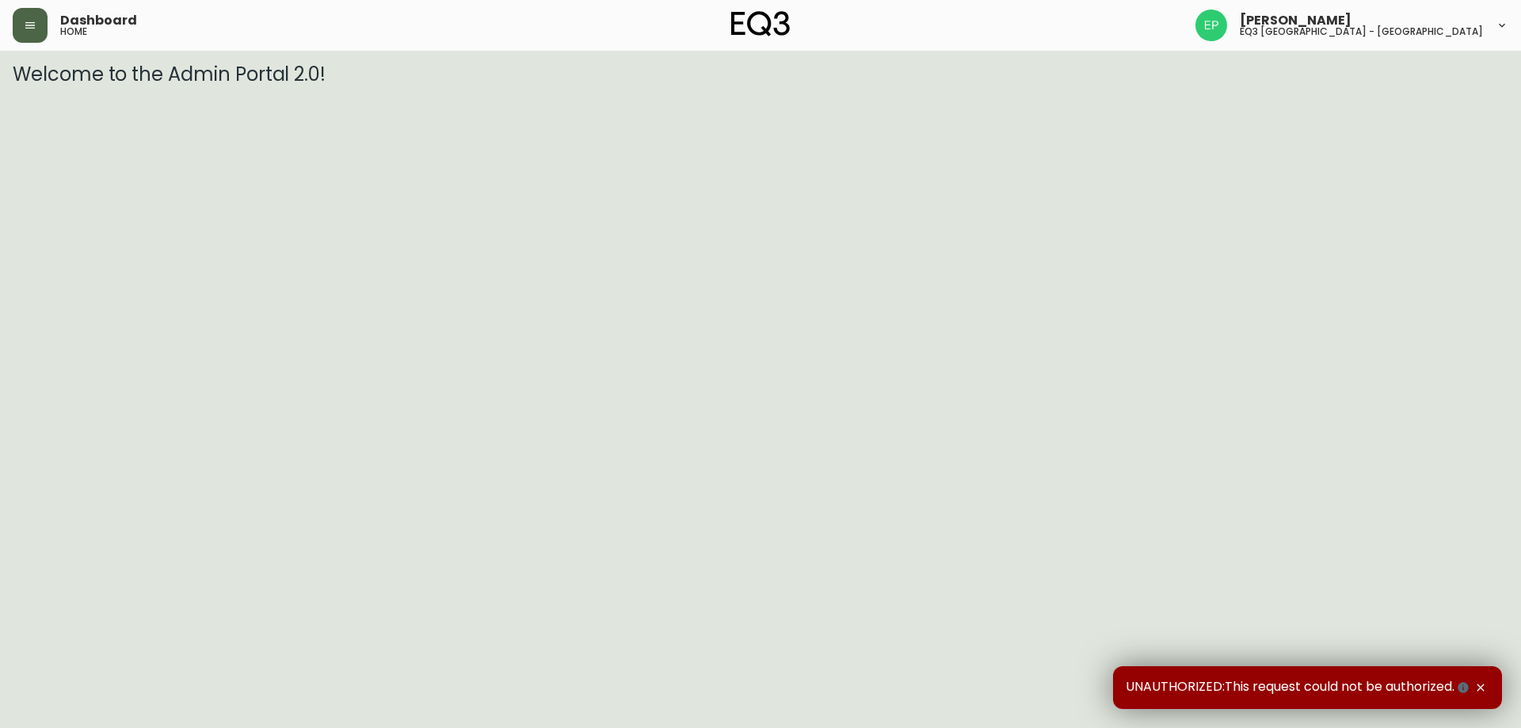
click at [34, 25] on icon "button" at bounding box center [30, 25] width 13 height 13
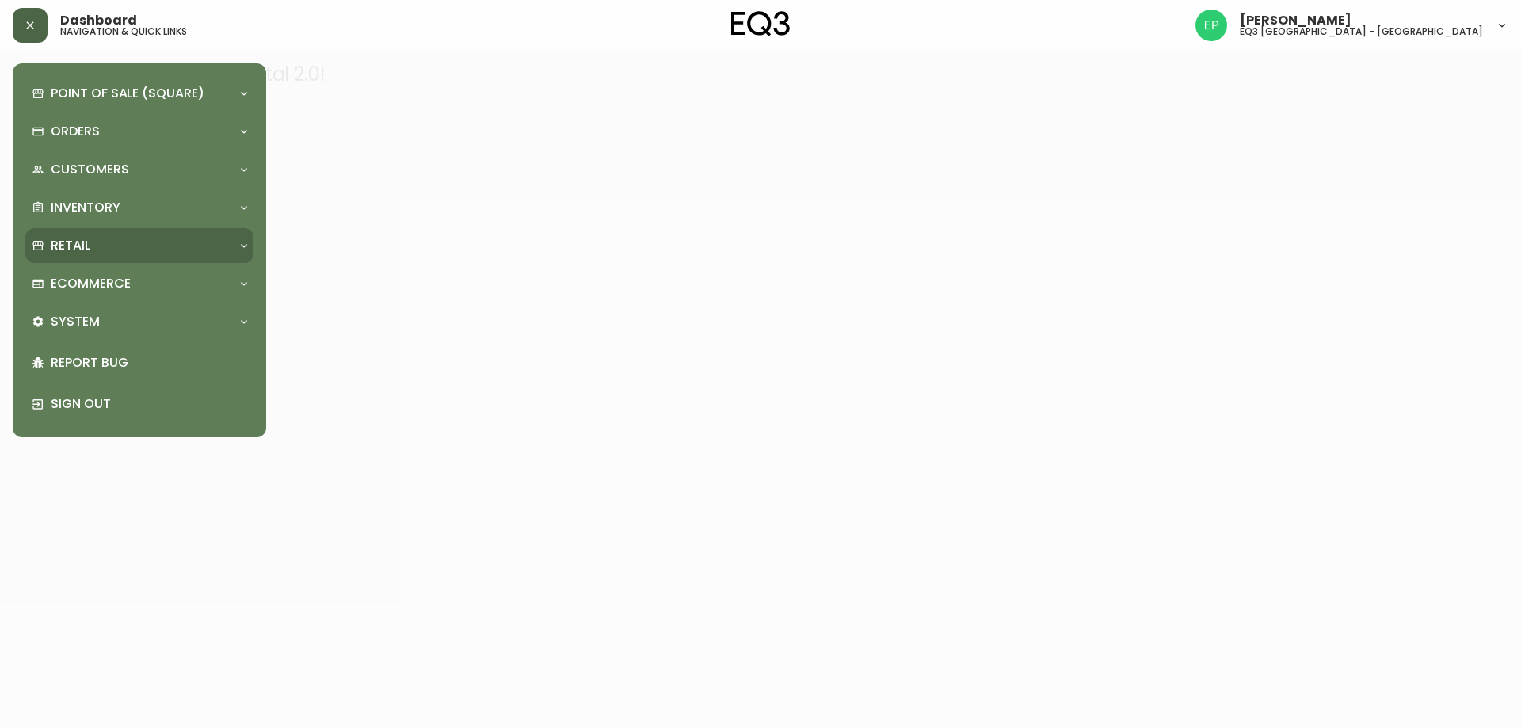
click at [98, 253] on div "Retail" at bounding box center [132, 245] width 200 height 17
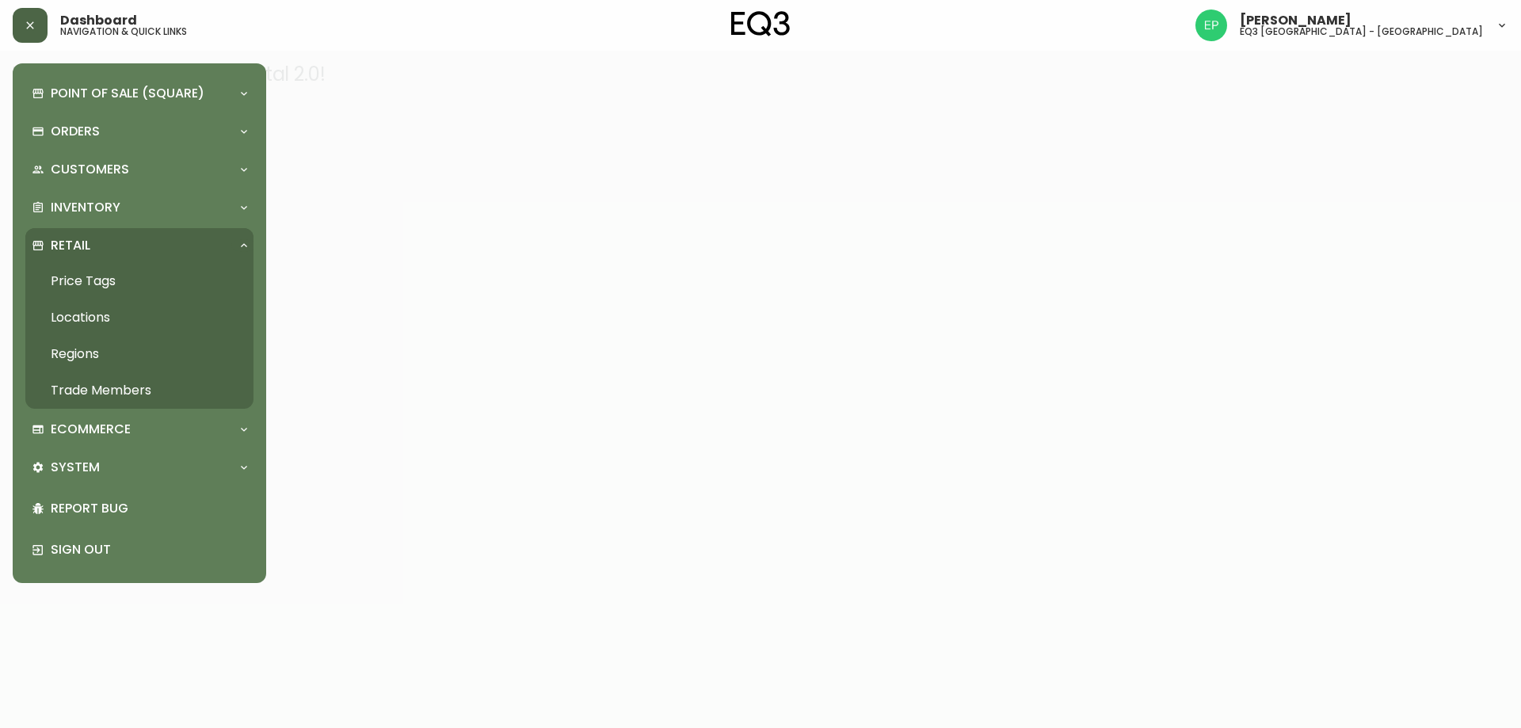
click at [87, 380] on link "Trade Members" at bounding box center [139, 390] width 228 height 36
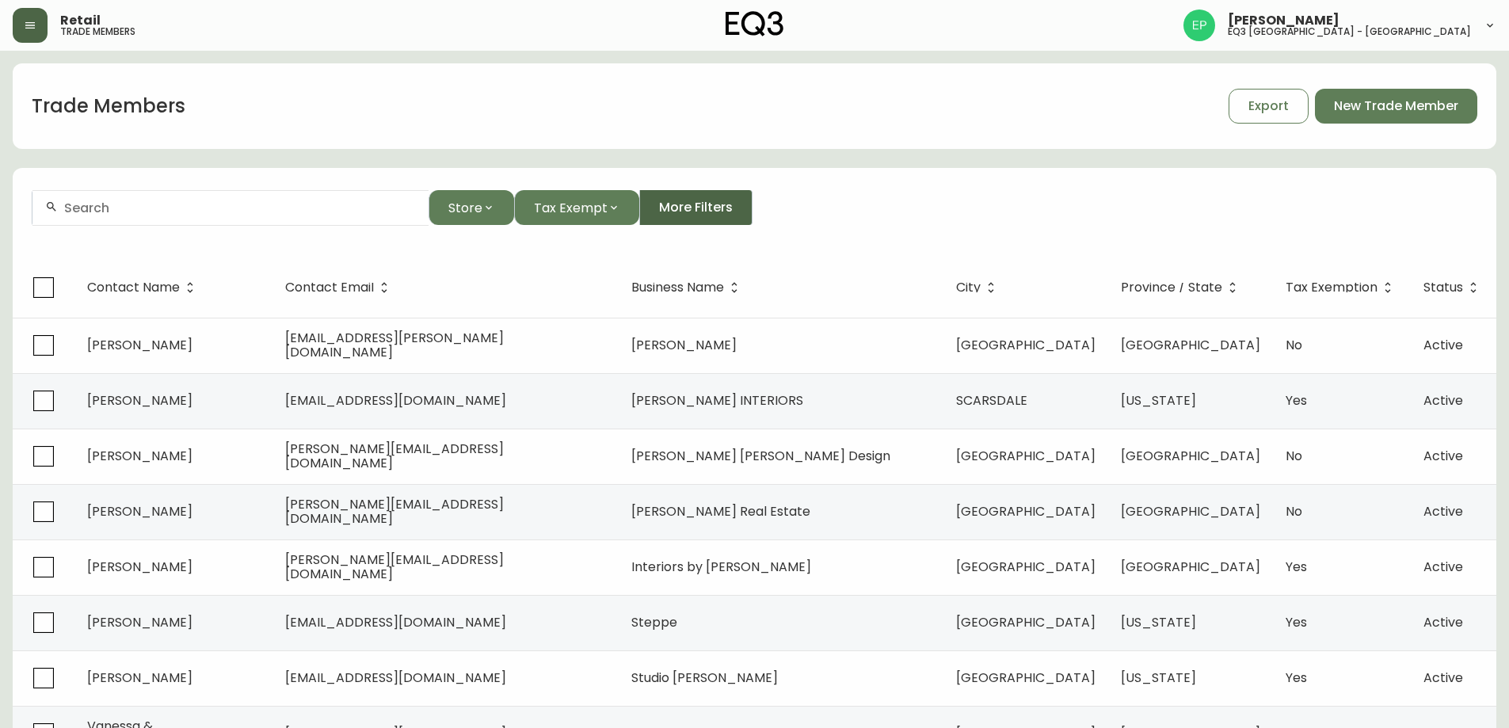
click at [703, 201] on span "More Filters" at bounding box center [696, 207] width 74 height 17
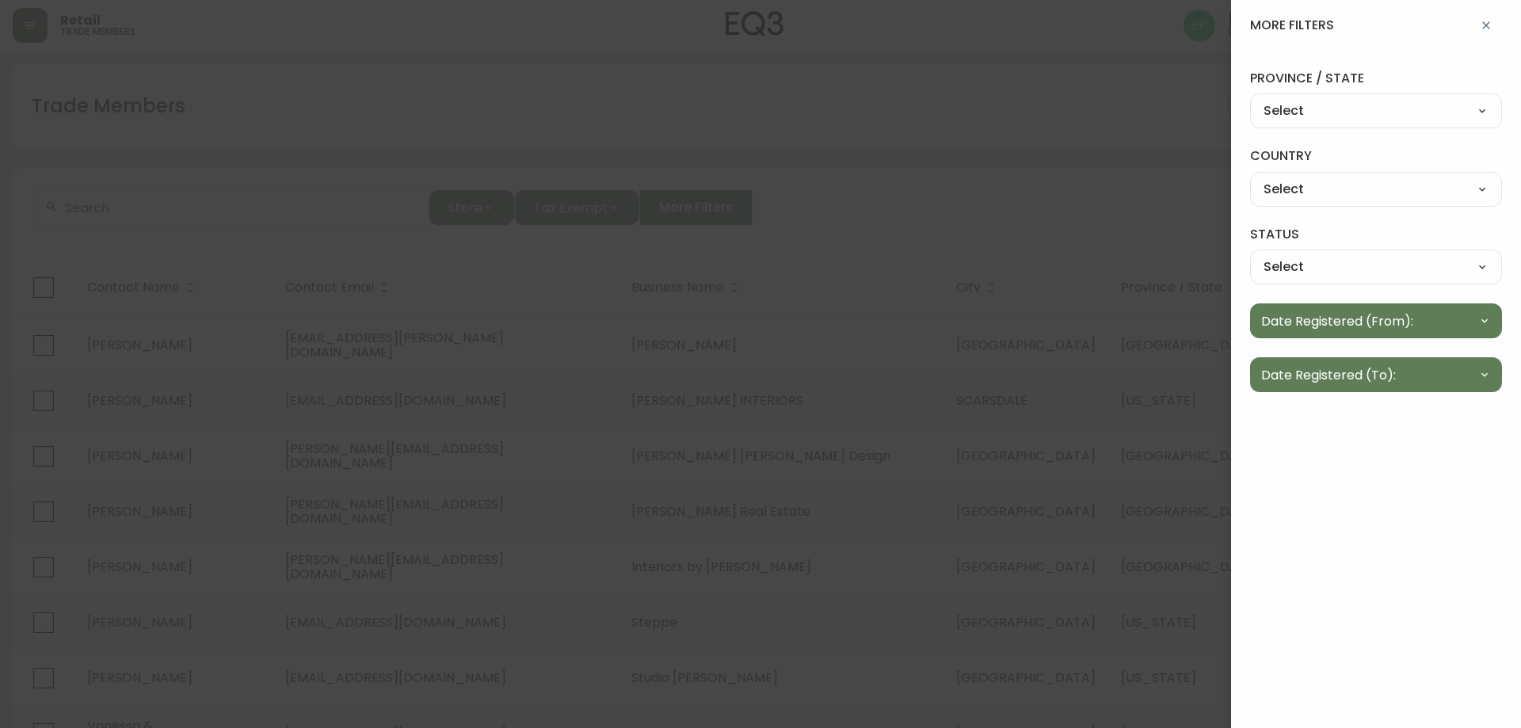
click at [1358, 116] on select "Select [US_STATE] [US_STATE] [US_STATE] [US_STATE] [US_STATE] [US_STATE] [US_ST…" at bounding box center [1376, 112] width 252 height 24
select select "QC"
click at [1250, 100] on select "Select [US_STATE] [US_STATE] [US_STATE] [US_STATE] [US_STATE] [US_STATE] [US_ST…" at bounding box center [1376, 112] width 252 height 24
type input "[GEOGRAPHIC_DATA]"
click at [1347, 189] on select "Select [GEOGRAPHIC_DATA] [GEOGRAPHIC_DATA]" at bounding box center [1376, 189] width 252 height 24
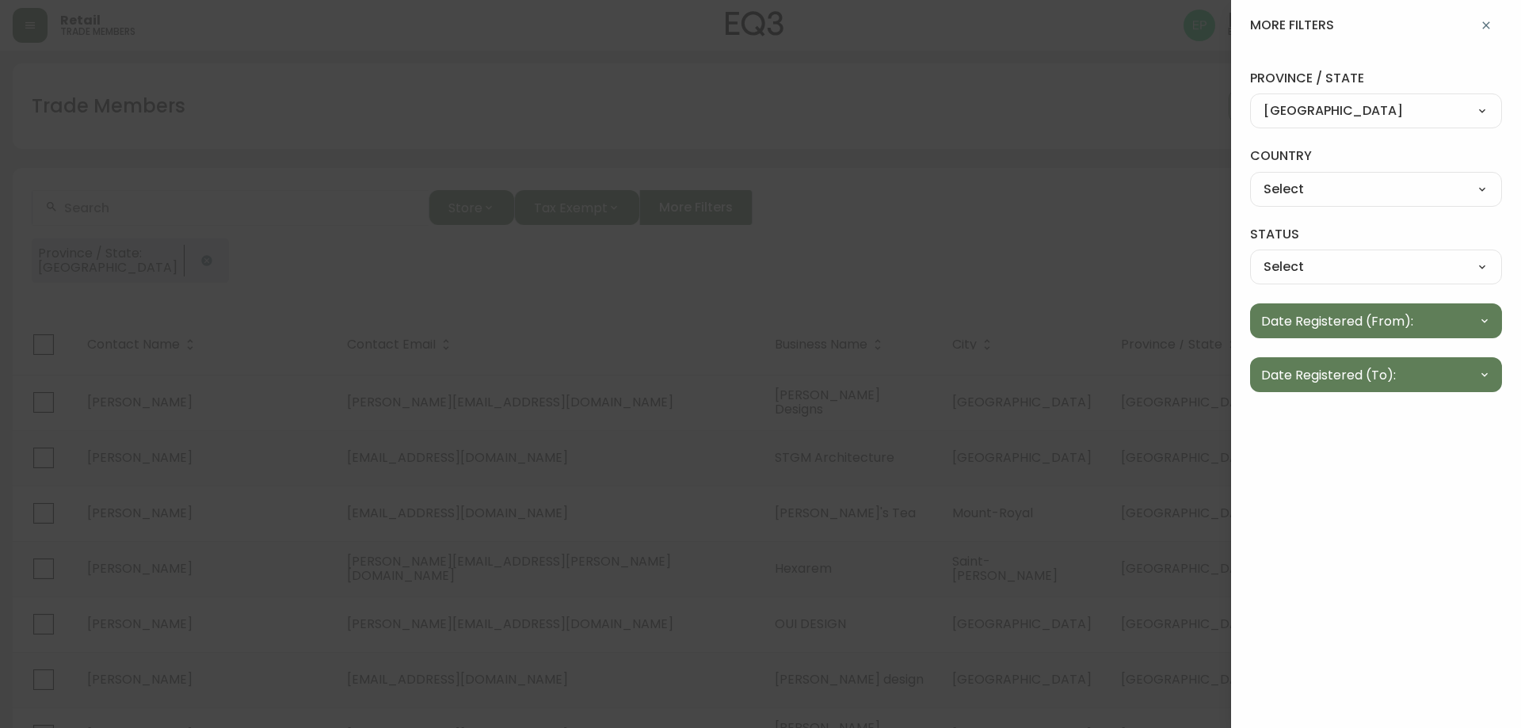
click at [1375, 190] on select "Select [GEOGRAPHIC_DATA] [GEOGRAPHIC_DATA]" at bounding box center [1376, 189] width 252 height 24
click at [1363, 266] on select "Select Active Inactive" at bounding box center [1376, 267] width 252 height 24
click at [1070, 341] on div at bounding box center [760, 364] width 1521 height 728
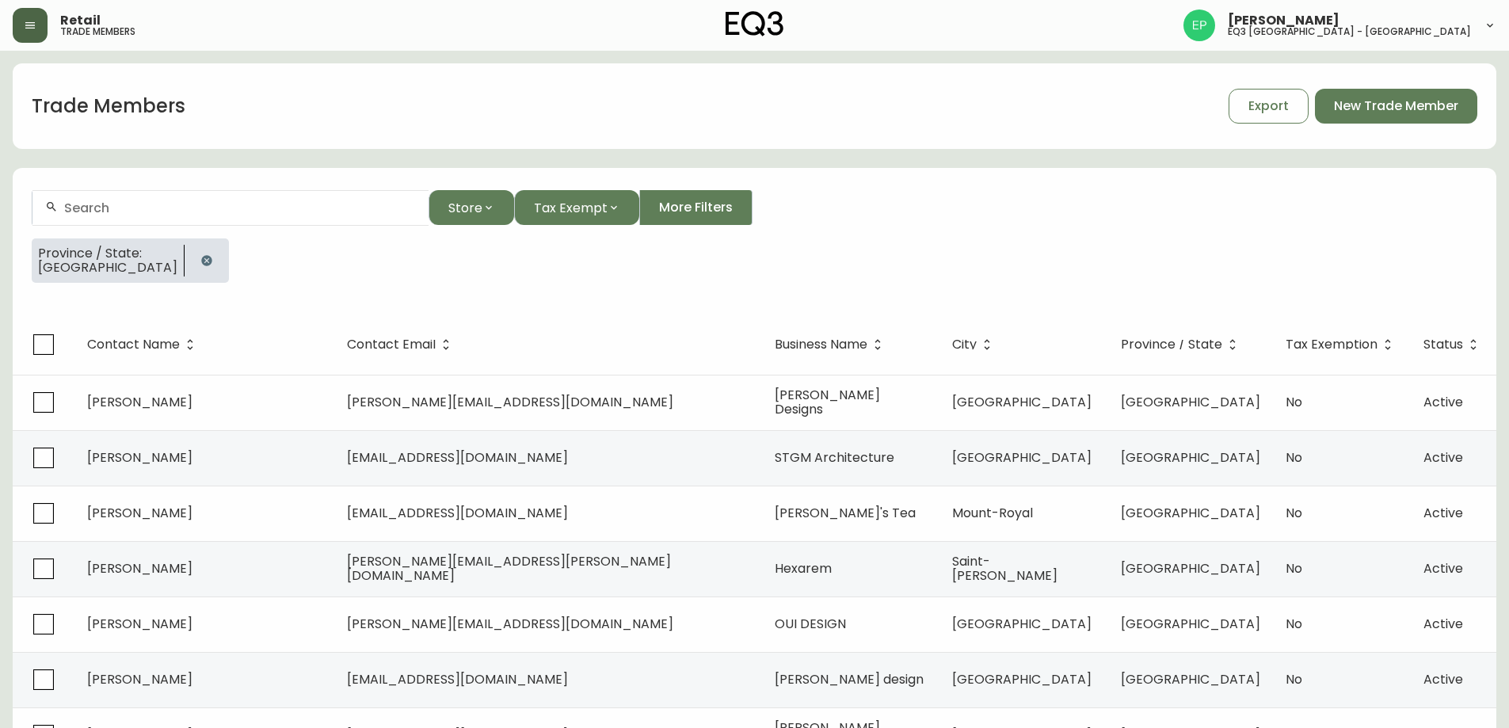
click at [200, 264] on icon "button" at bounding box center [206, 260] width 13 height 13
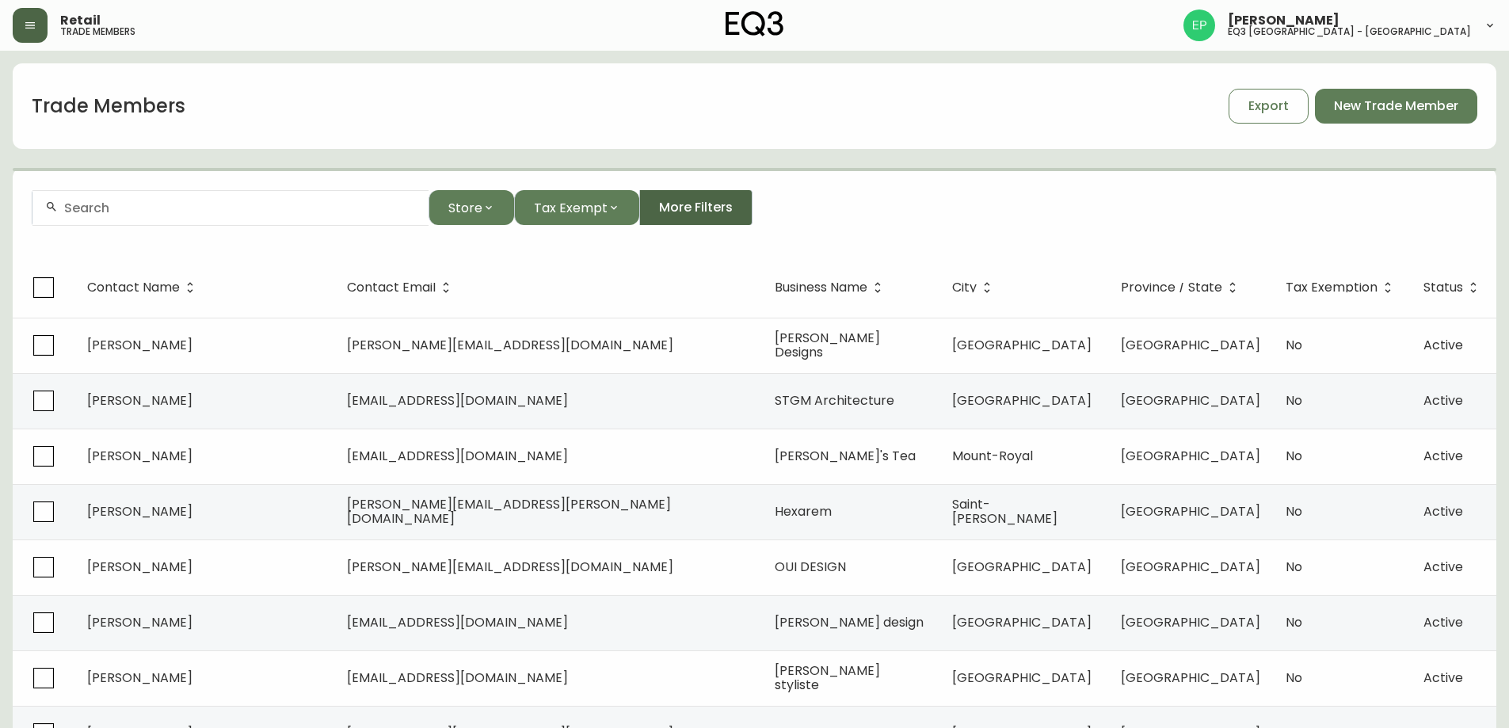
click at [659, 221] on button "More Filters" at bounding box center [695, 207] width 113 height 35
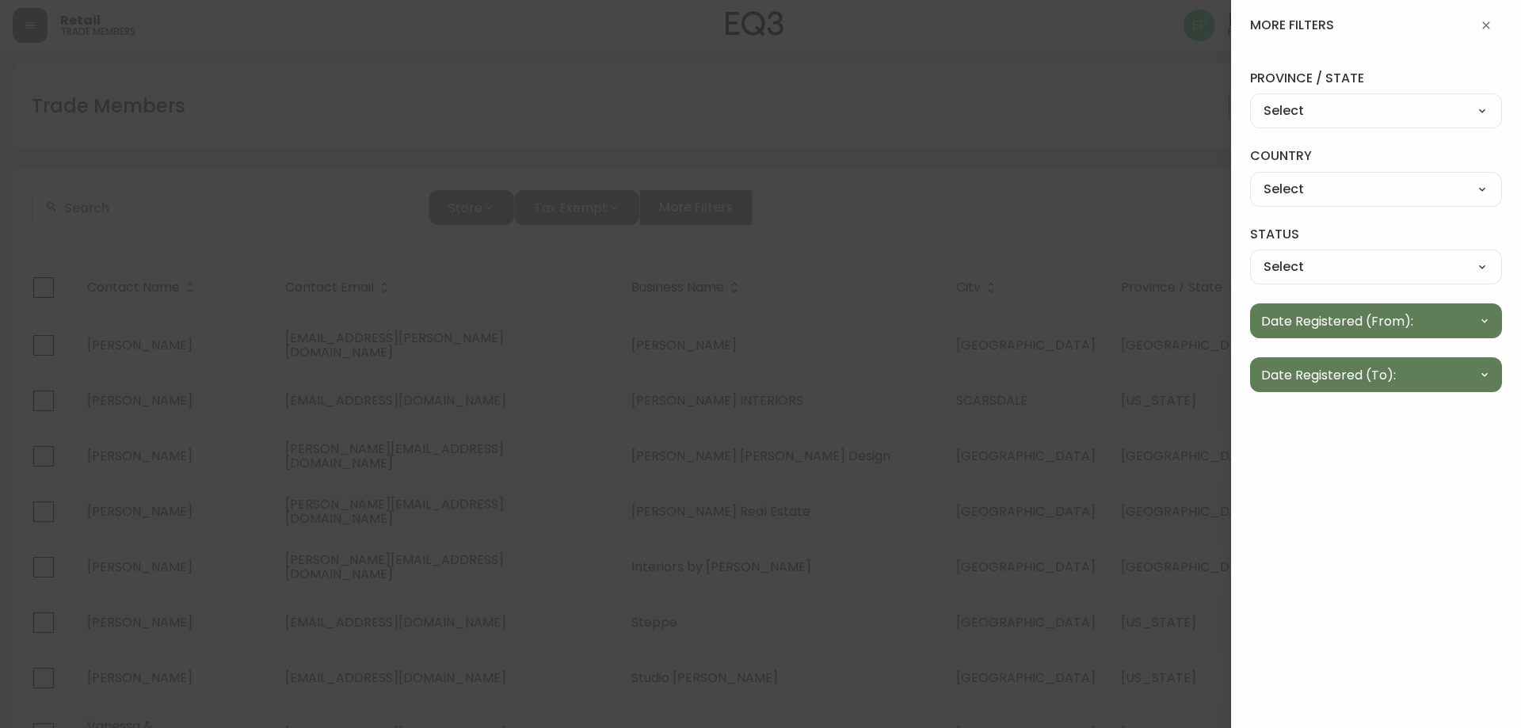
click at [1313, 177] on select "Select [GEOGRAPHIC_DATA] [GEOGRAPHIC_DATA]" at bounding box center [1376, 189] width 252 height 24
select select "CA"
click at [1250, 177] on select "Select [GEOGRAPHIC_DATA] [GEOGRAPHIC_DATA]" at bounding box center [1376, 189] width 252 height 24
type input "[GEOGRAPHIC_DATA]"
click at [1492, 29] on icon "button" at bounding box center [1486, 25] width 13 height 13
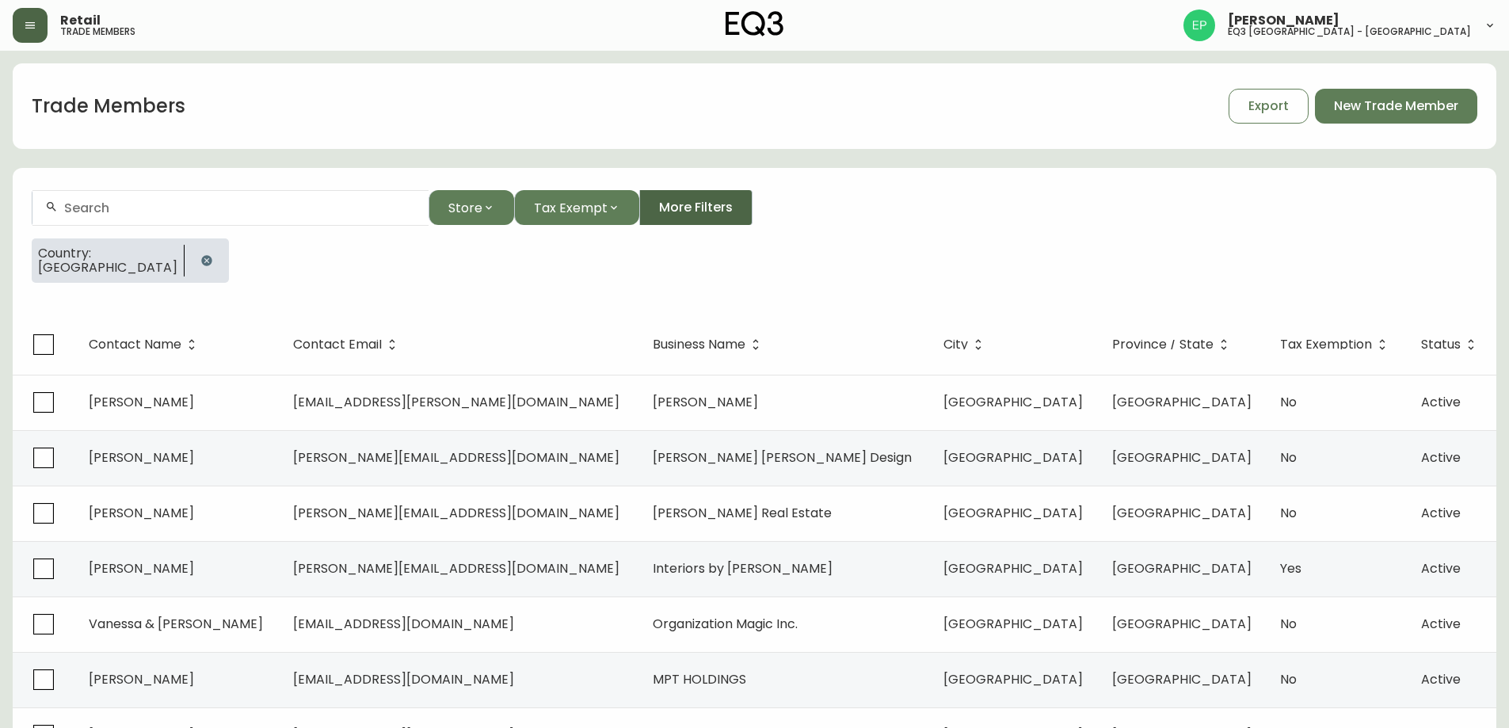
click at [704, 211] on span "More Filters" at bounding box center [696, 207] width 74 height 17
select select "CA"
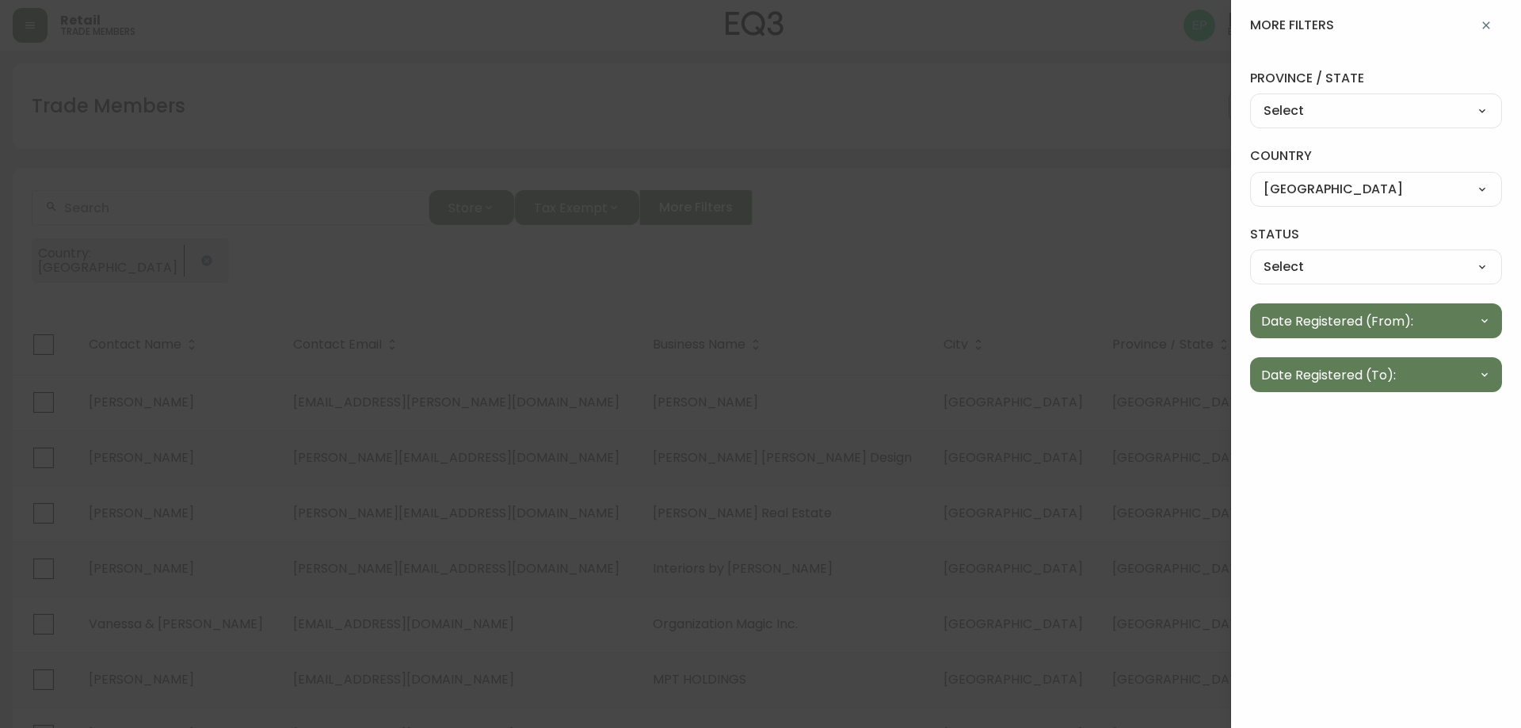
click at [1373, 200] on select "Select [GEOGRAPHIC_DATA] [GEOGRAPHIC_DATA]" at bounding box center [1376, 189] width 252 height 24
click at [1316, 110] on select "Select [US_STATE] [US_STATE] [US_STATE] [US_STATE] [US_STATE] [US_STATE] [US_ST…" at bounding box center [1376, 112] width 252 height 24
select select "QC"
click at [1250, 100] on select "Select [US_STATE] [US_STATE] [US_STATE] [US_STATE] [US_STATE] [US_STATE] [US_ST…" at bounding box center [1376, 112] width 252 height 24
type input "[GEOGRAPHIC_DATA]"
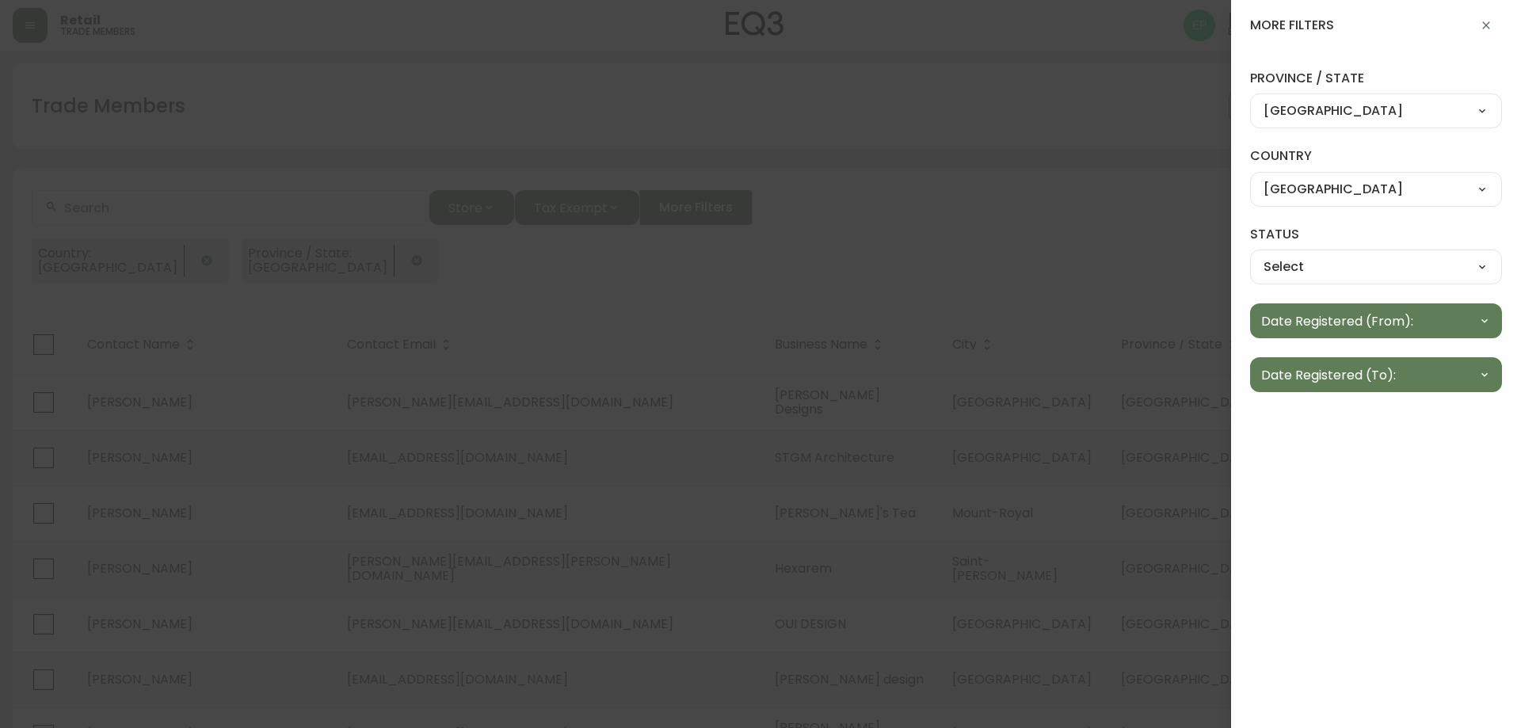
click at [1489, 25] on icon "button" at bounding box center [1486, 25] width 13 height 13
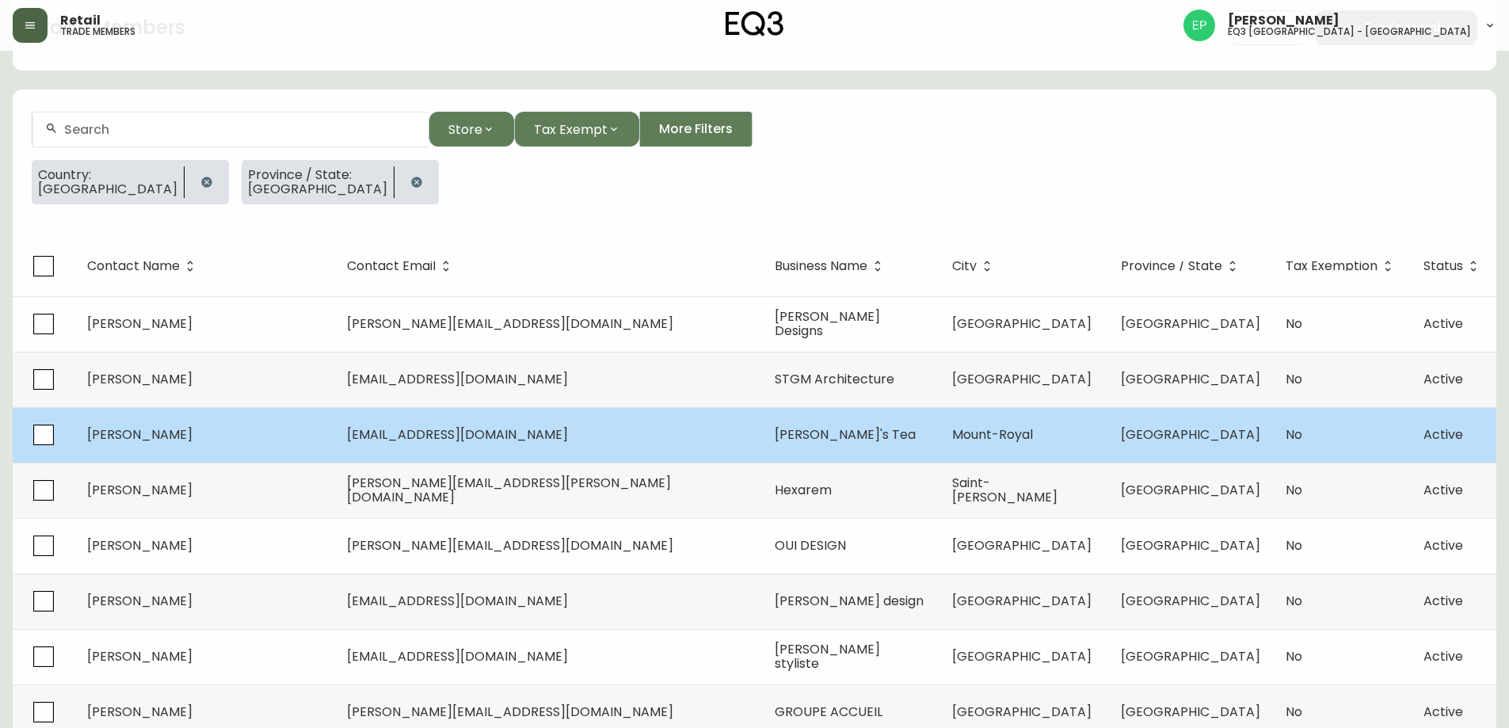
scroll to position [237, 0]
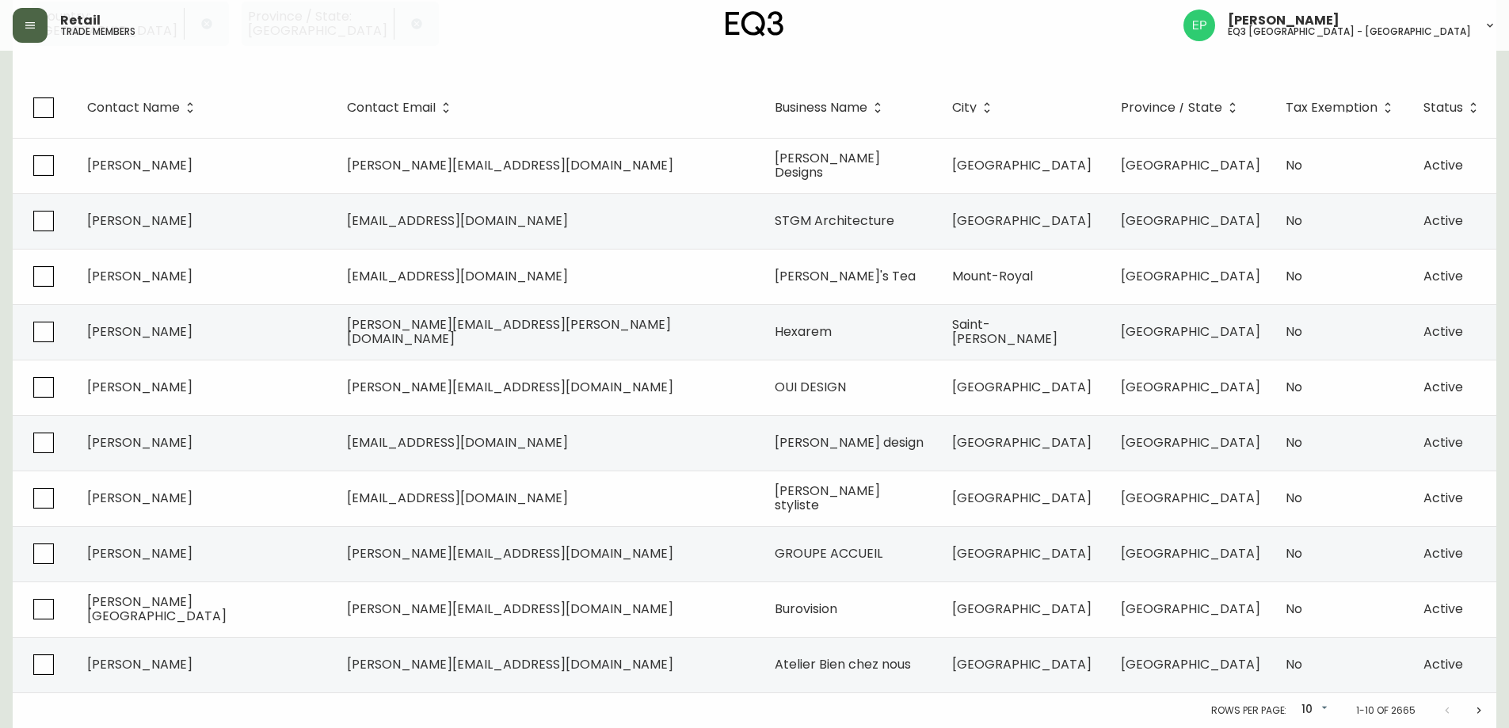
click at [1485, 712] on icon "Next page" at bounding box center [1479, 710] width 13 height 13
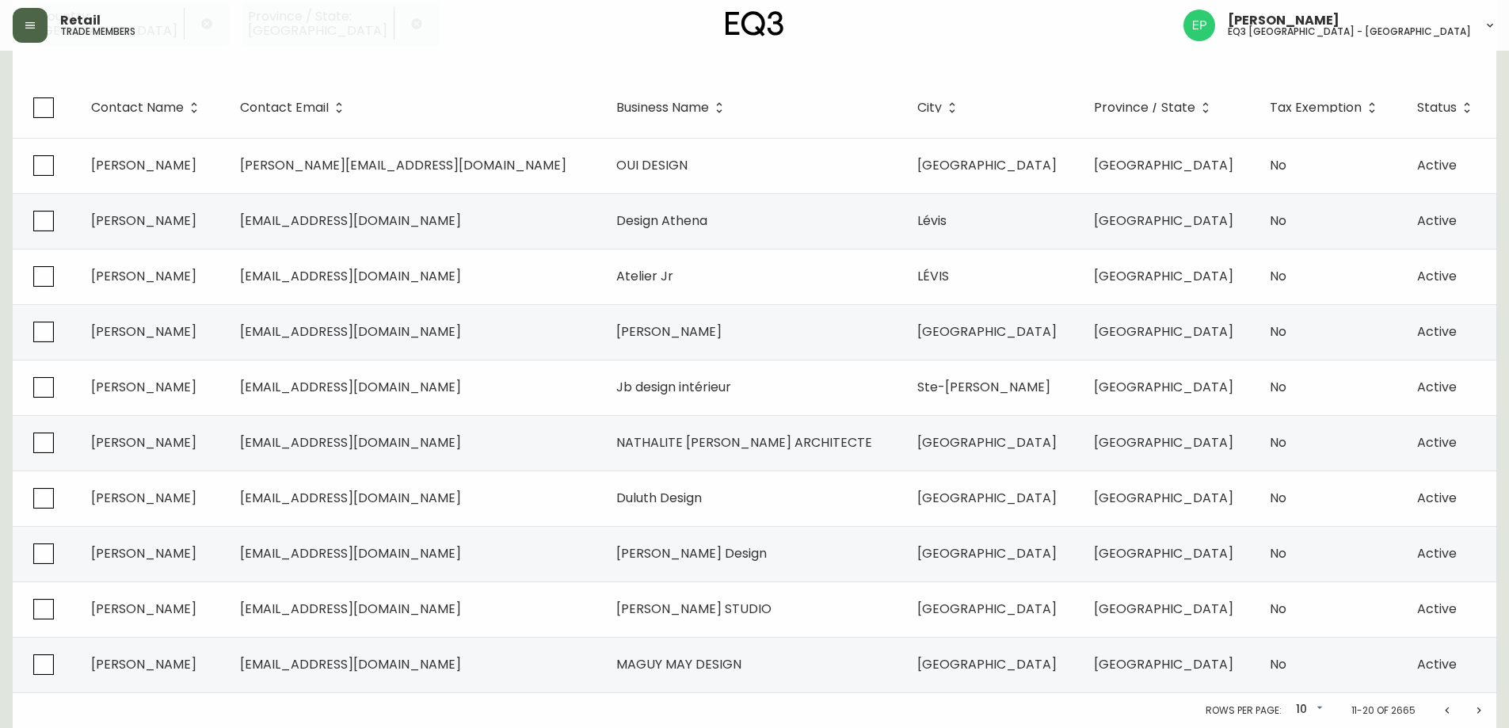
click at [1478, 707] on icon "Next page" at bounding box center [1479, 710] width 4 height 6
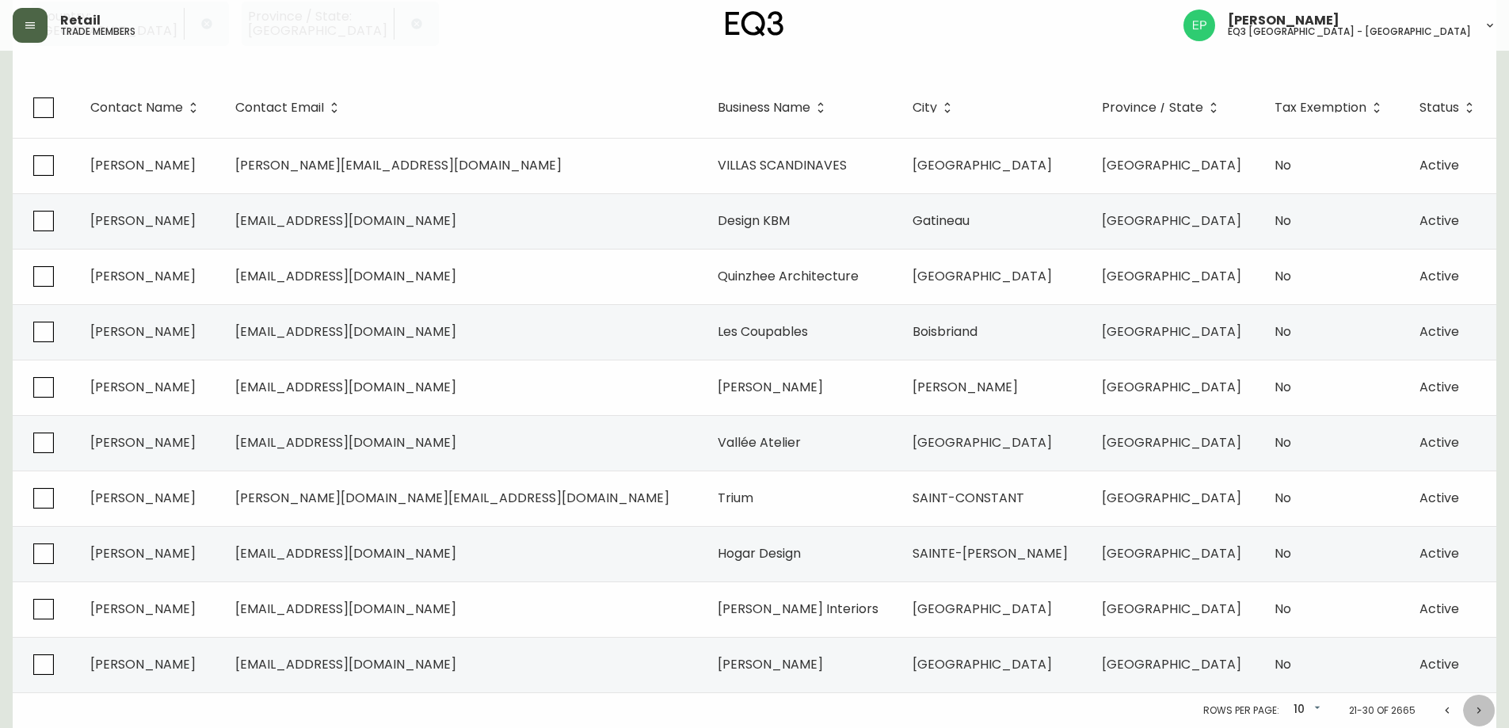
click at [1478, 710] on icon "Next page" at bounding box center [1479, 710] width 13 height 13
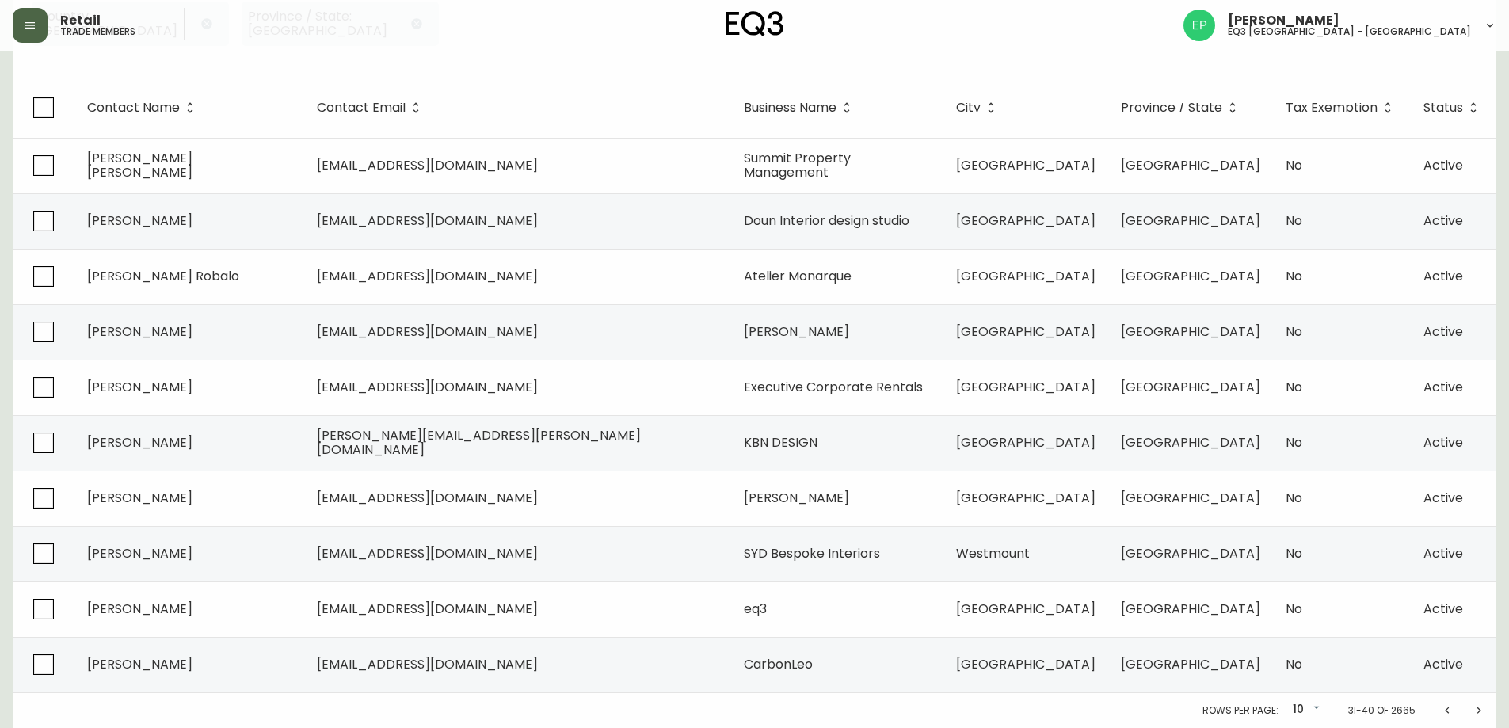
click at [1478, 710] on icon "Next page" at bounding box center [1479, 710] width 13 height 13
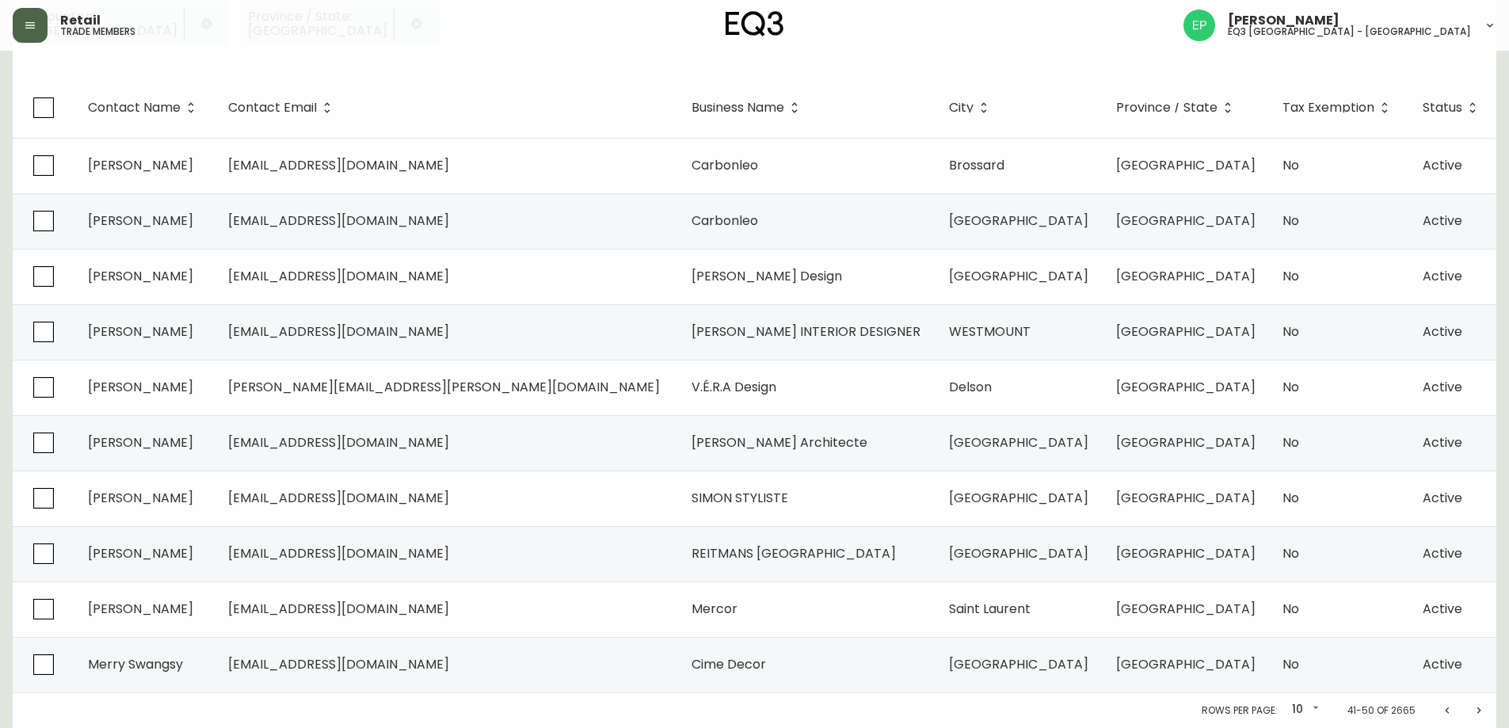
click at [1478, 710] on icon "Next page" at bounding box center [1479, 710] width 13 height 13
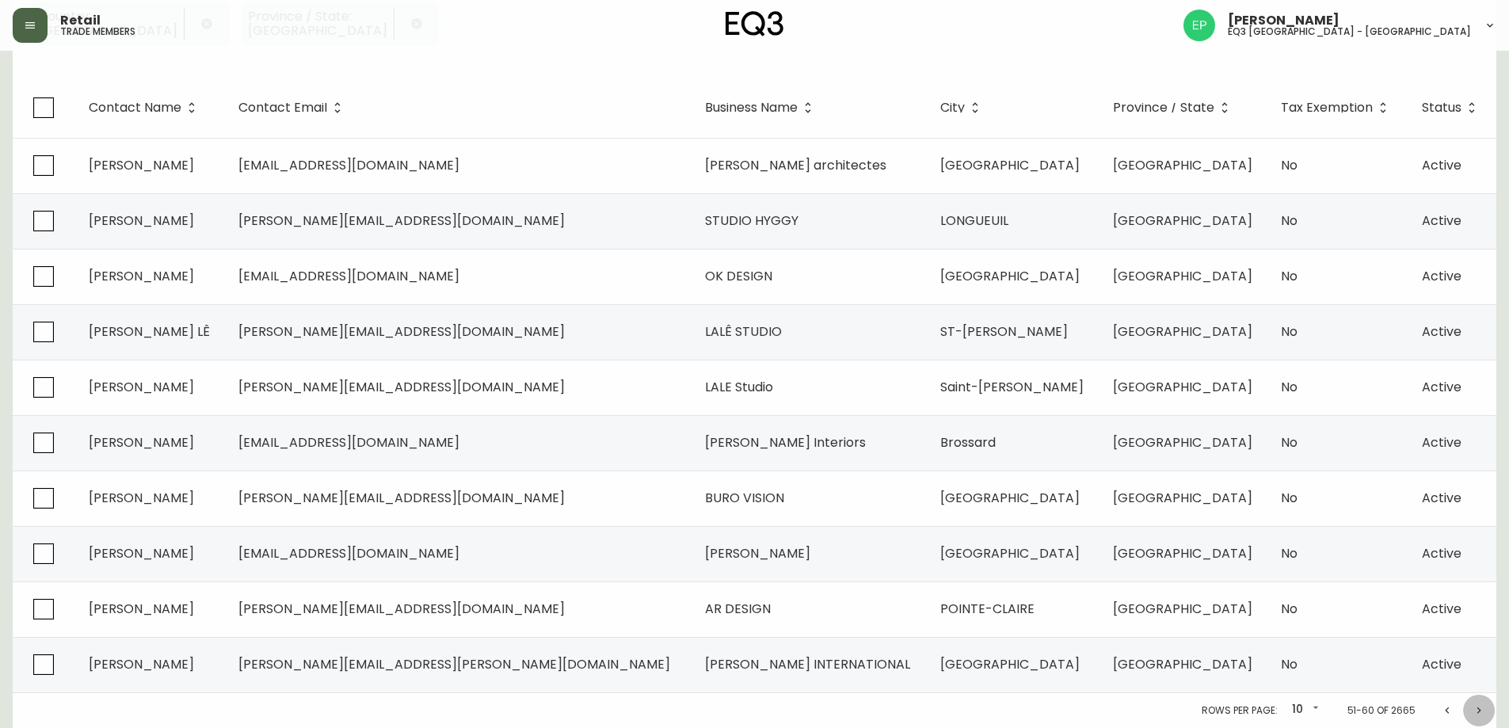
click at [1478, 710] on icon "Next page" at bounding box center [1479, 710] width 13 height 13
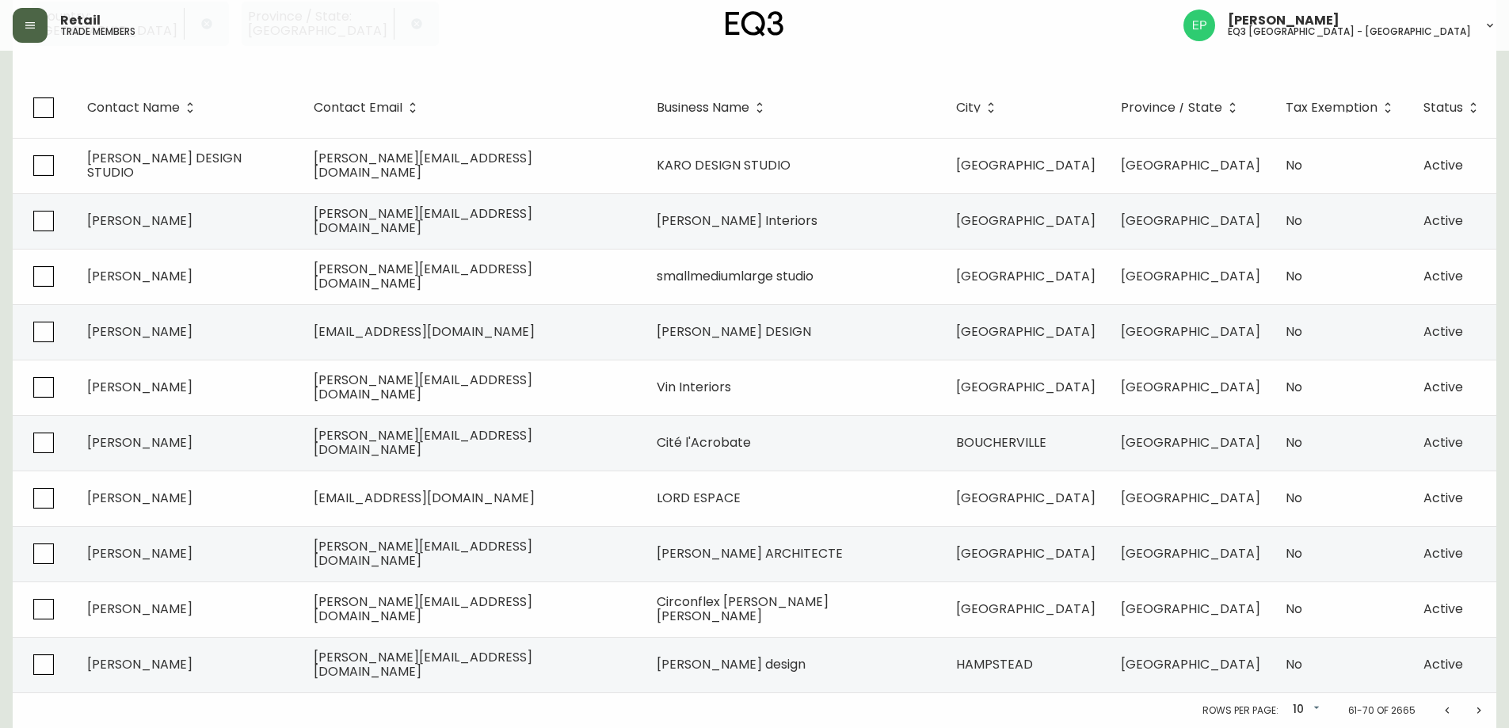
click at [1479, 709] on icon "Next page" at bounding box center [1479, 710] width 4 height 6
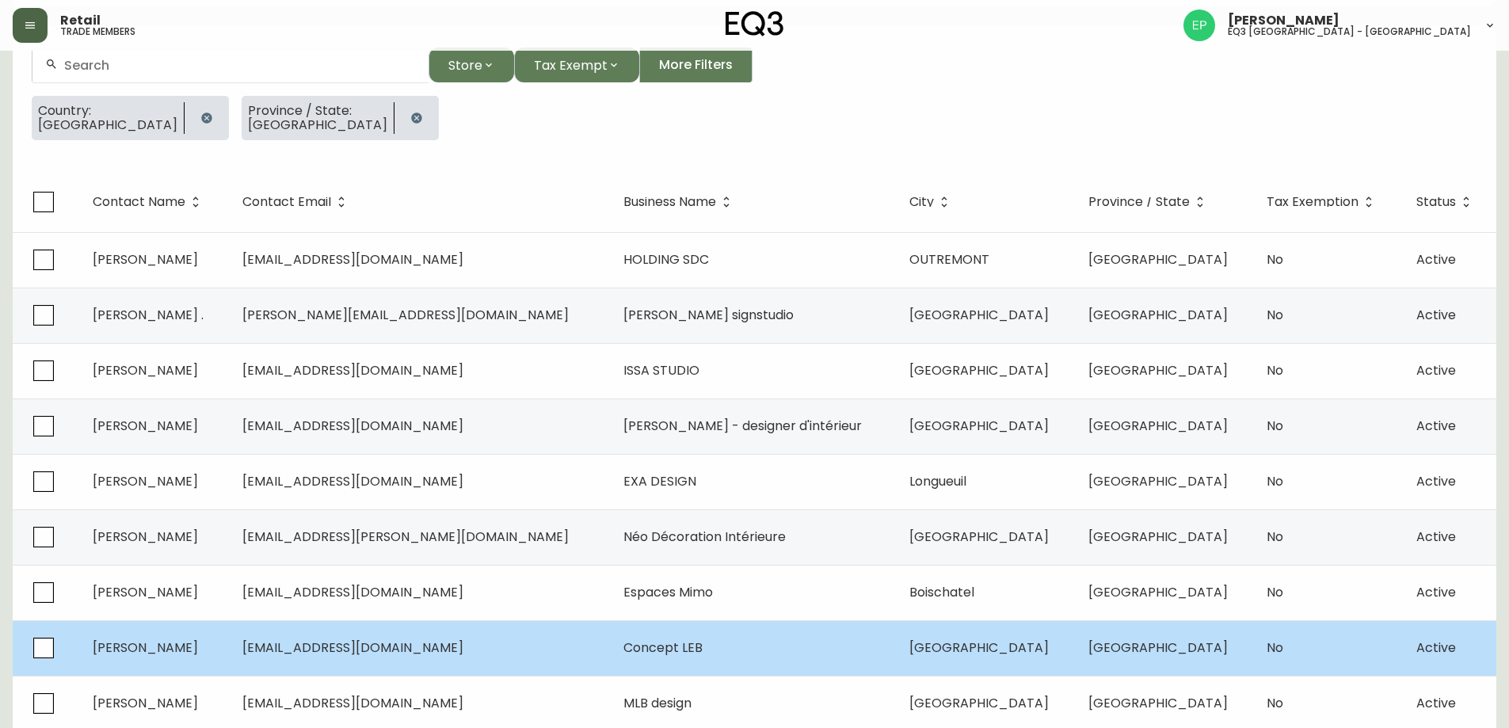
scroll to position [237, 0]
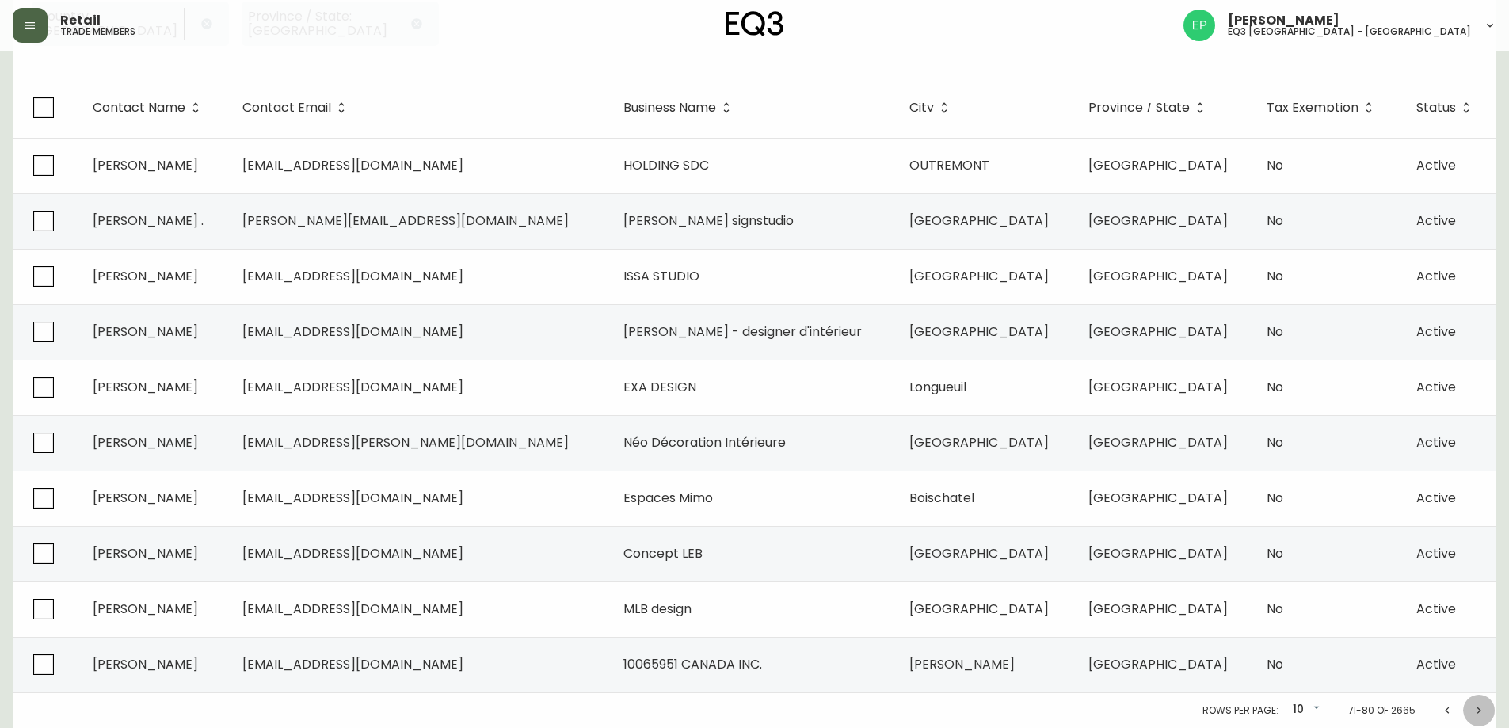
click at [1474, 717] on button "Next page" at bounding box center [1479, 711] width 32 height 32
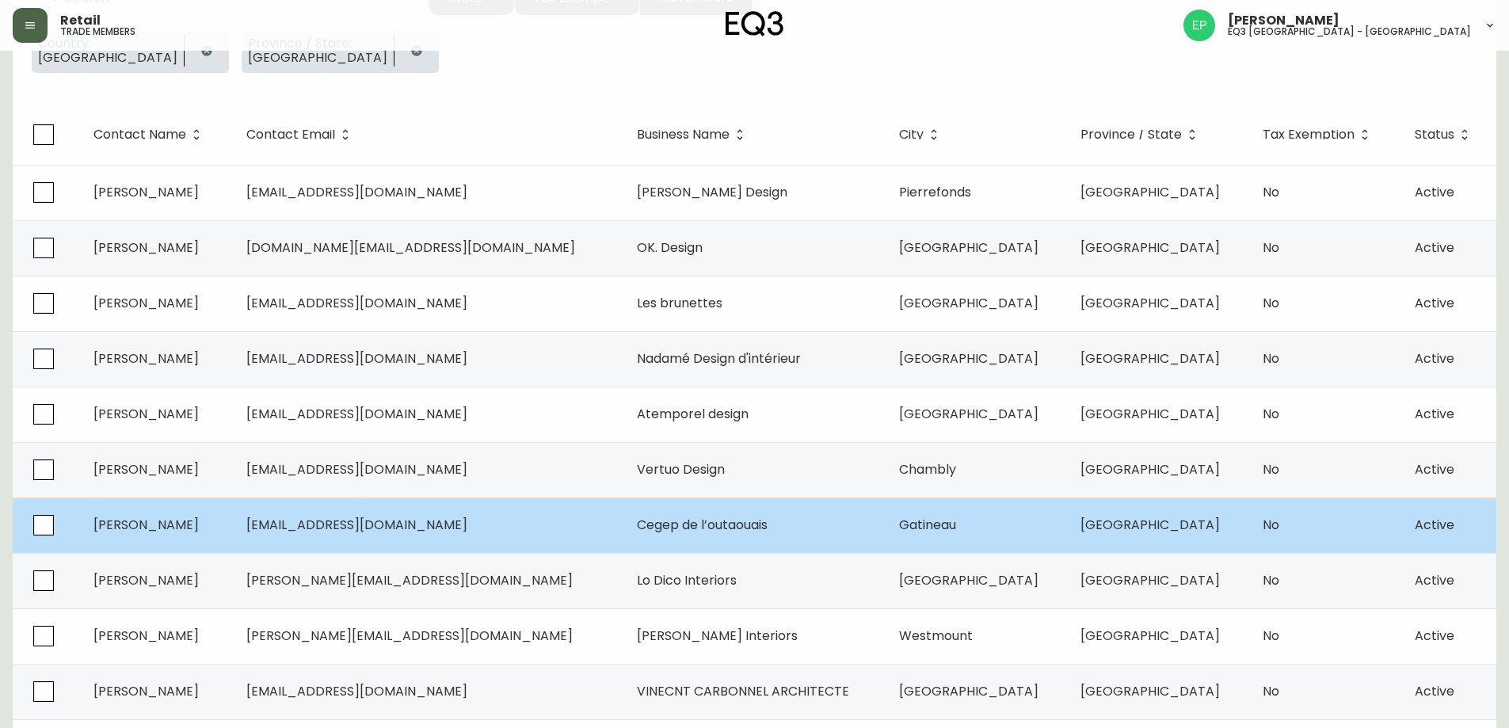
scroll to position [237, 0]
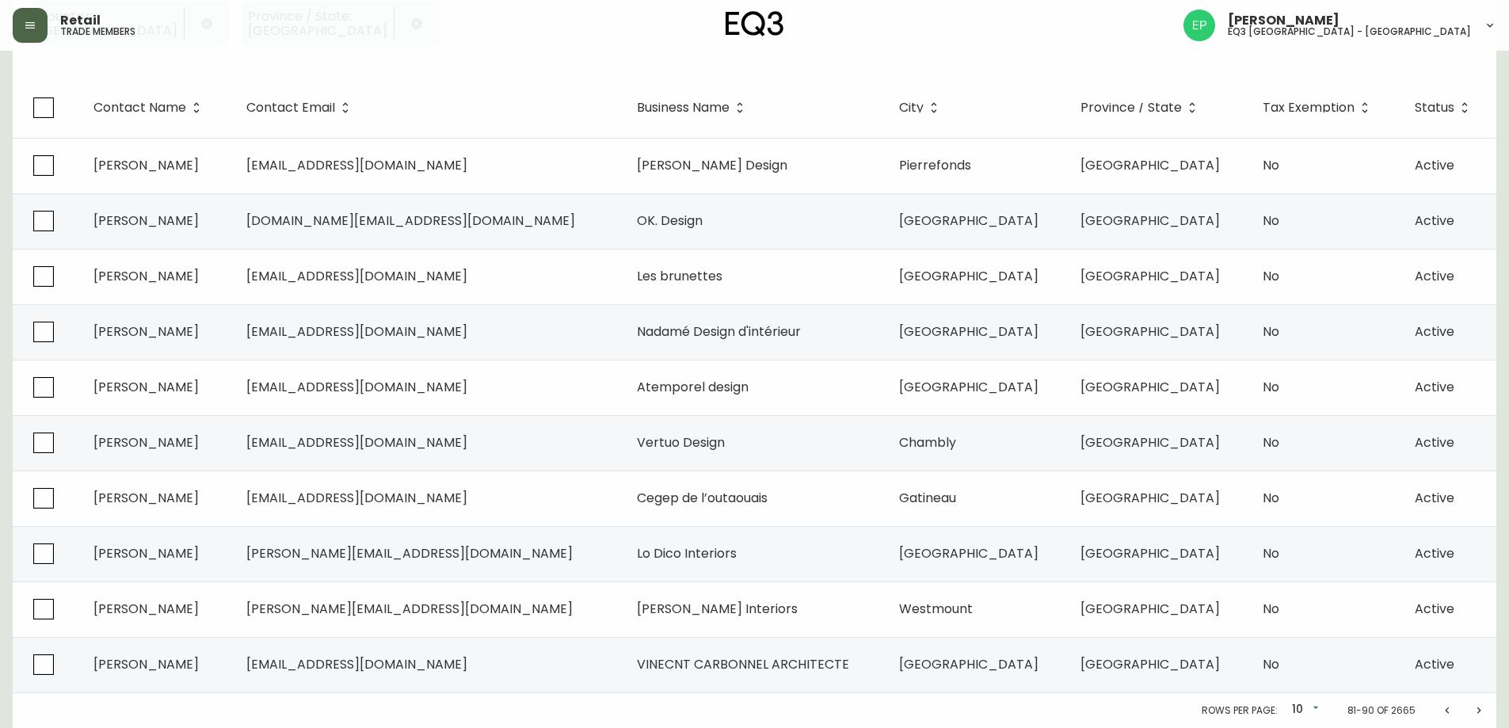
click at [1472, 709] on button "Next page" at bounding box center [1479, 711] width 32 height 32
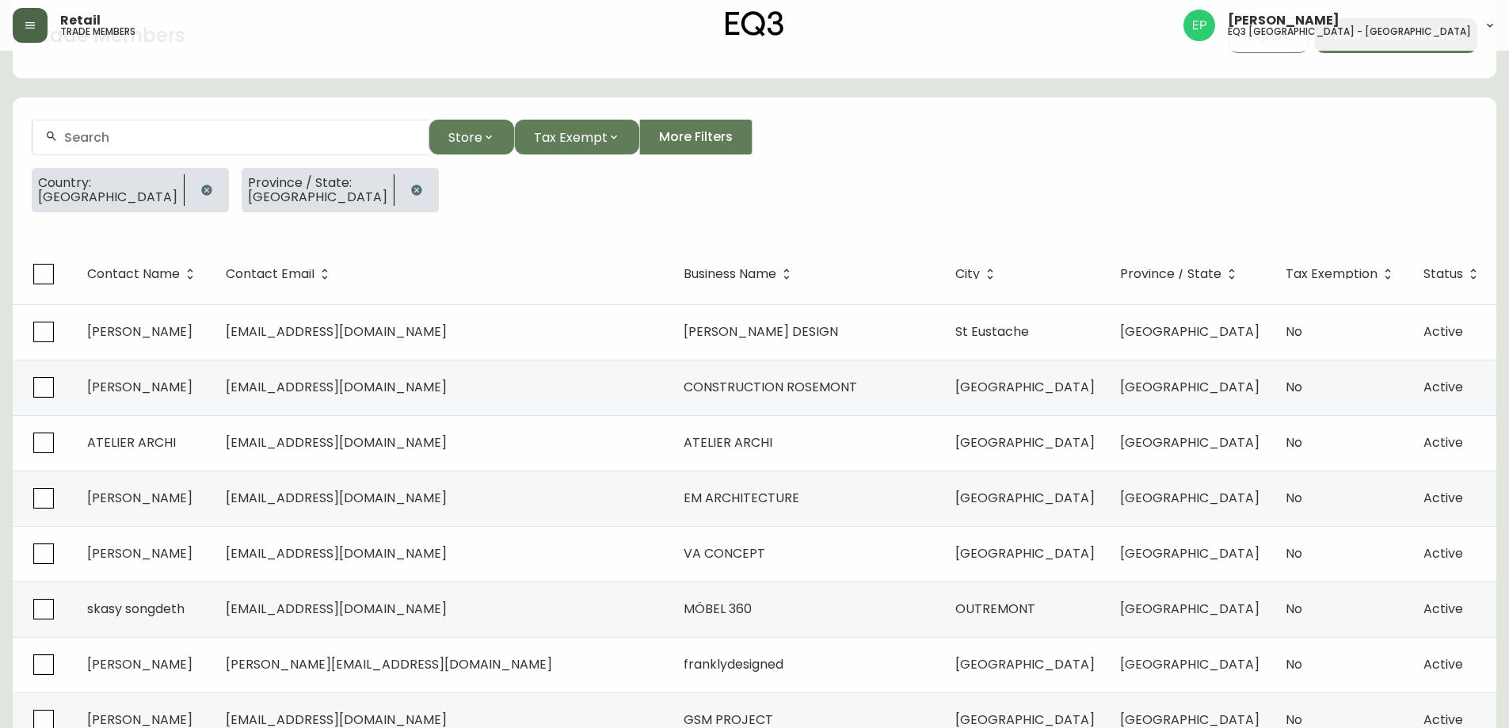
scroll to position [237, 0]
